Goal: Task Accomplishment & Management: Use online tool/utility

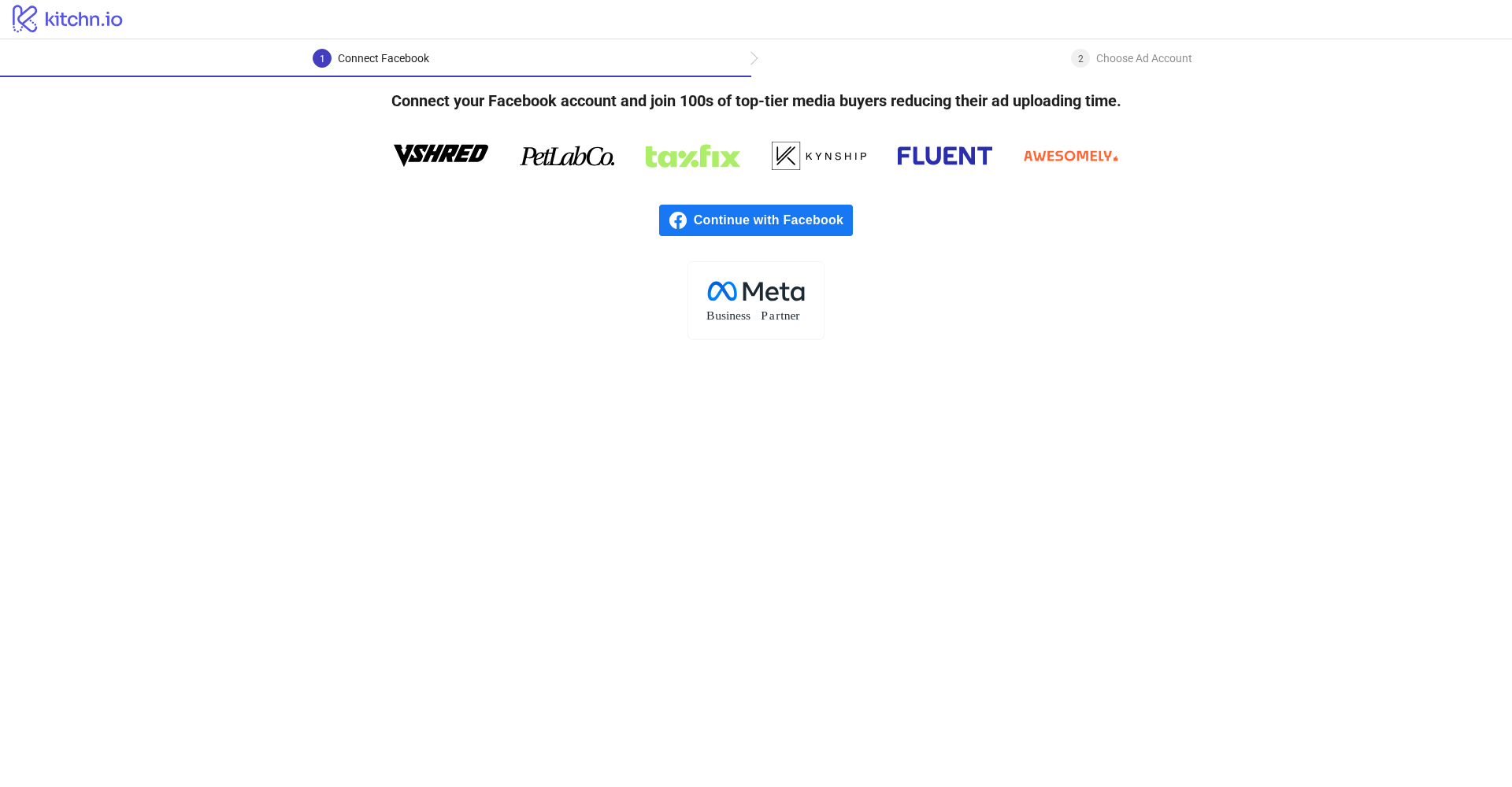
click at [795, 218] on span "Continue with Facebook" at bounding box center [773, 220] width 159 height 31
